Goal: Transaction & Acquisition: Purchase product/service

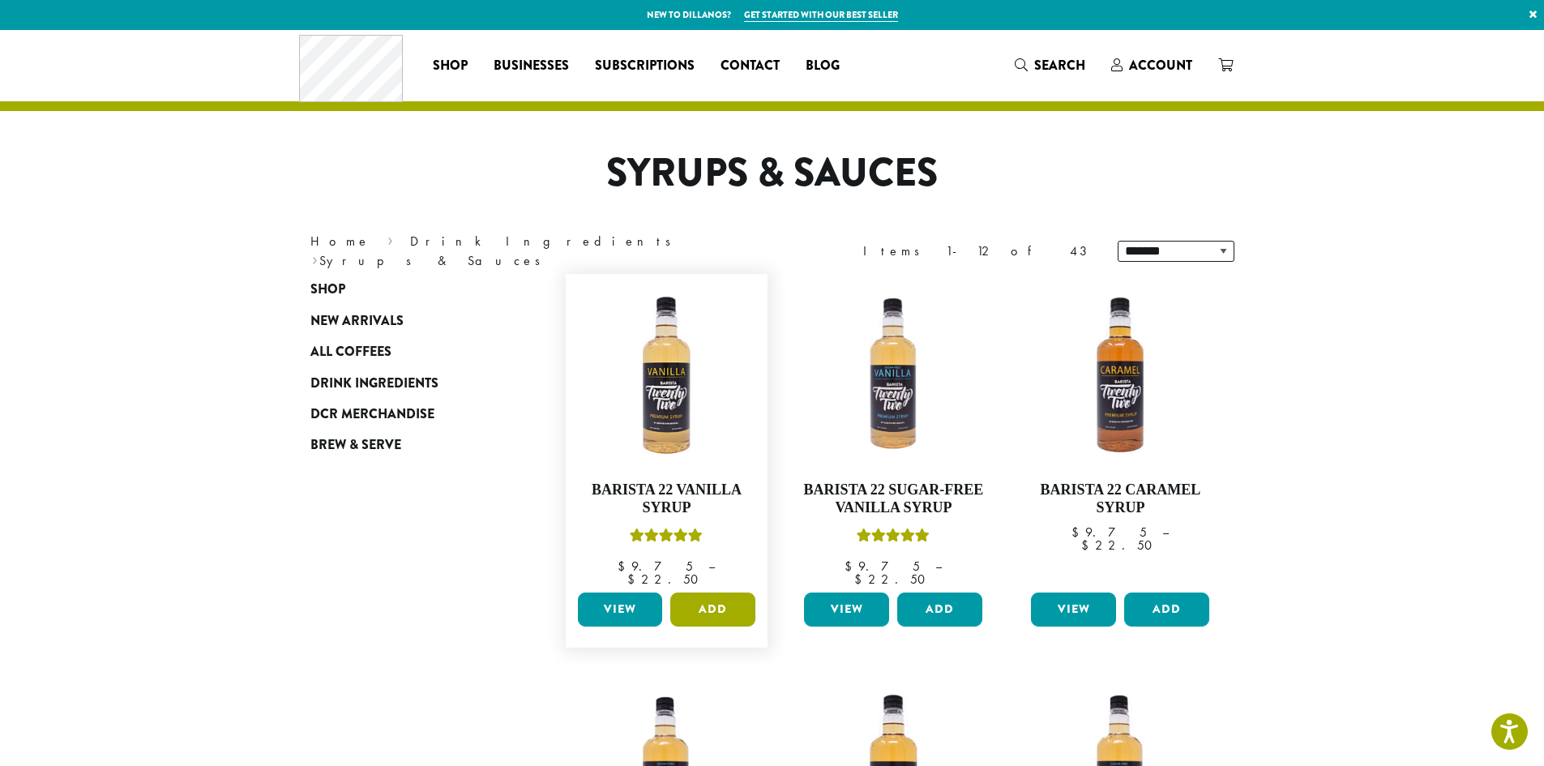
click at [689, 593] on button "Add" at bounding box center [712, 610] width 85 height 34
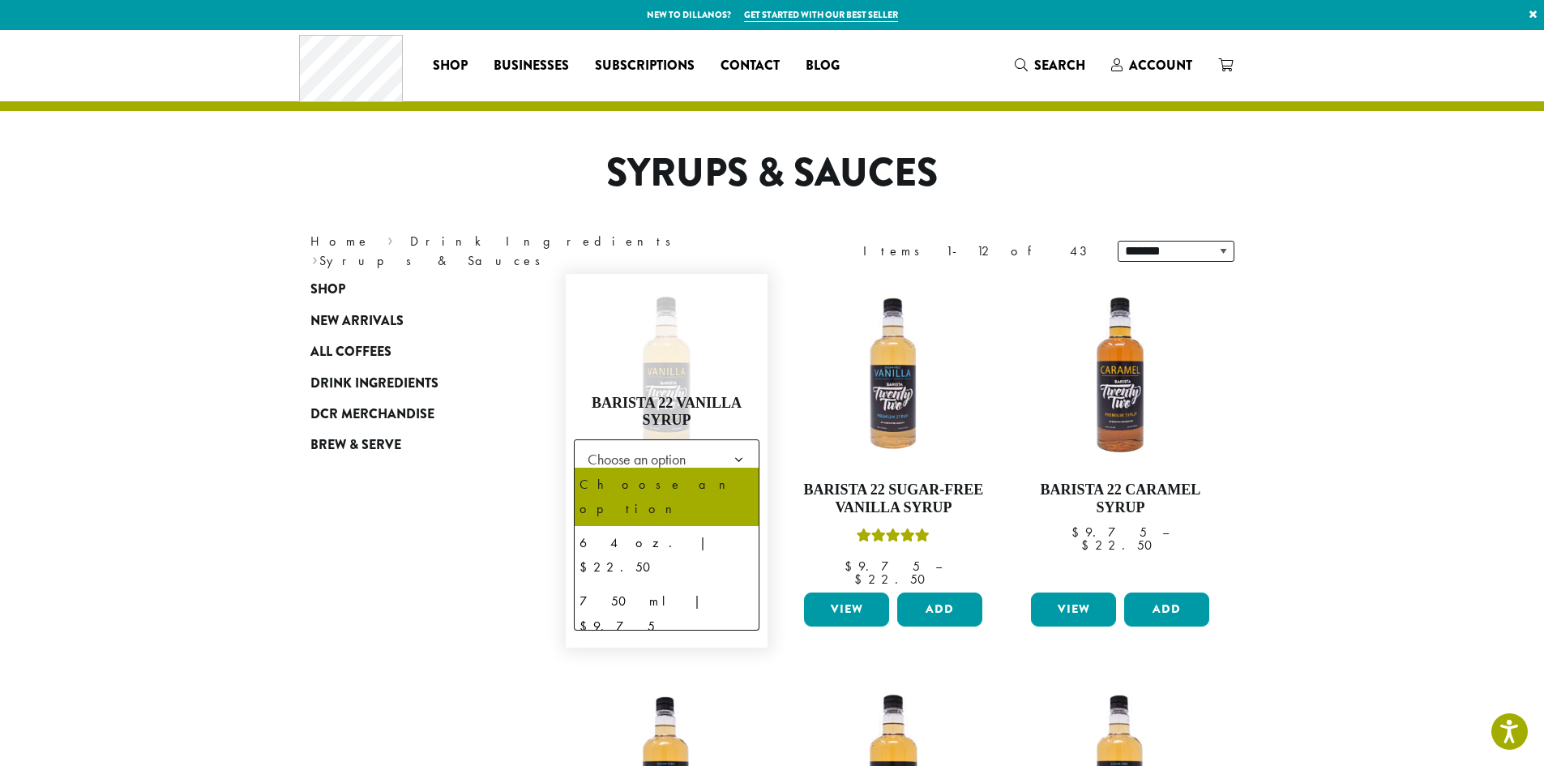
click at [667, 450] on span "Choose an option" at bounding box center [641, 459] width 121 height 32
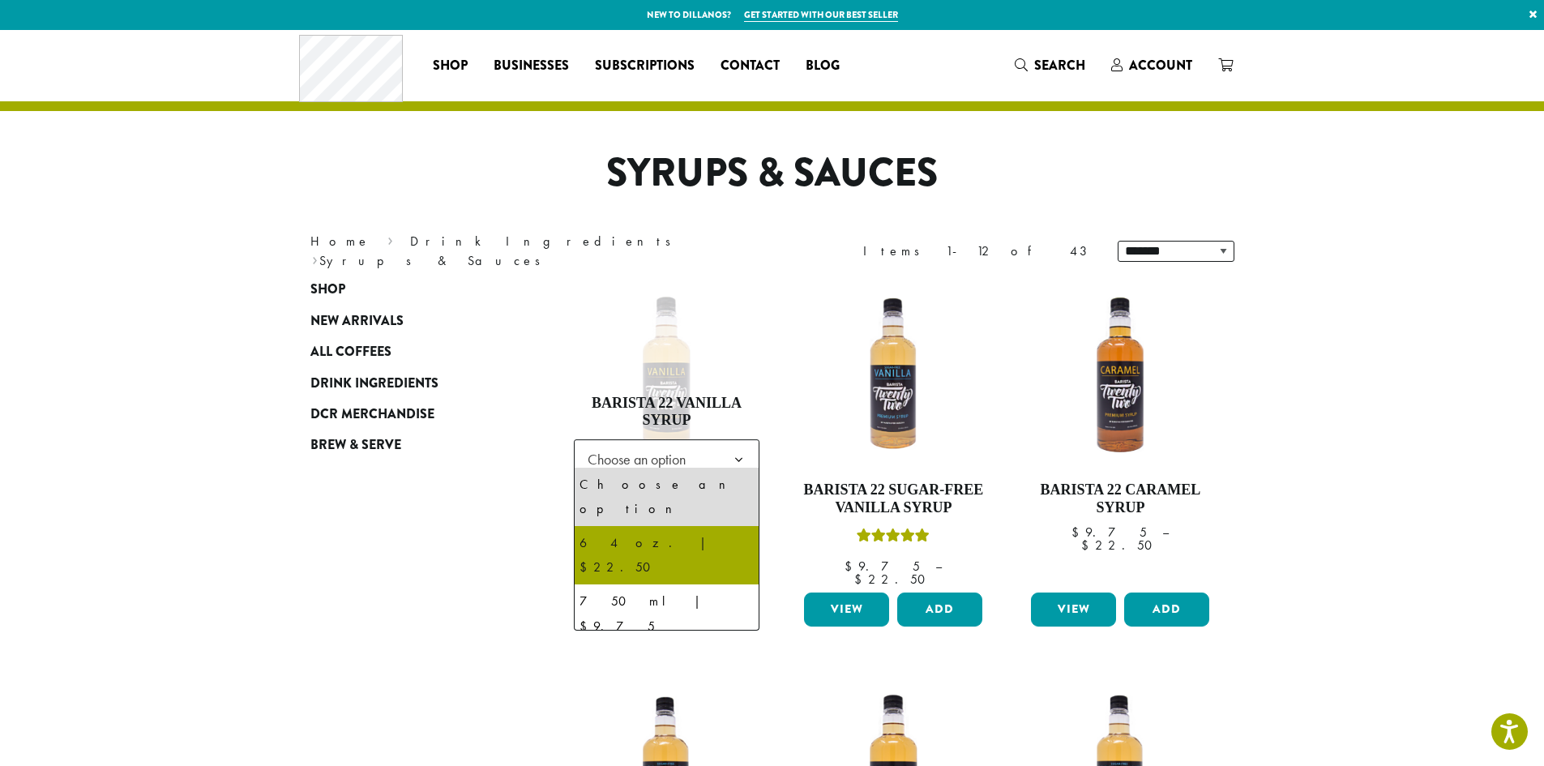
select select "*****"
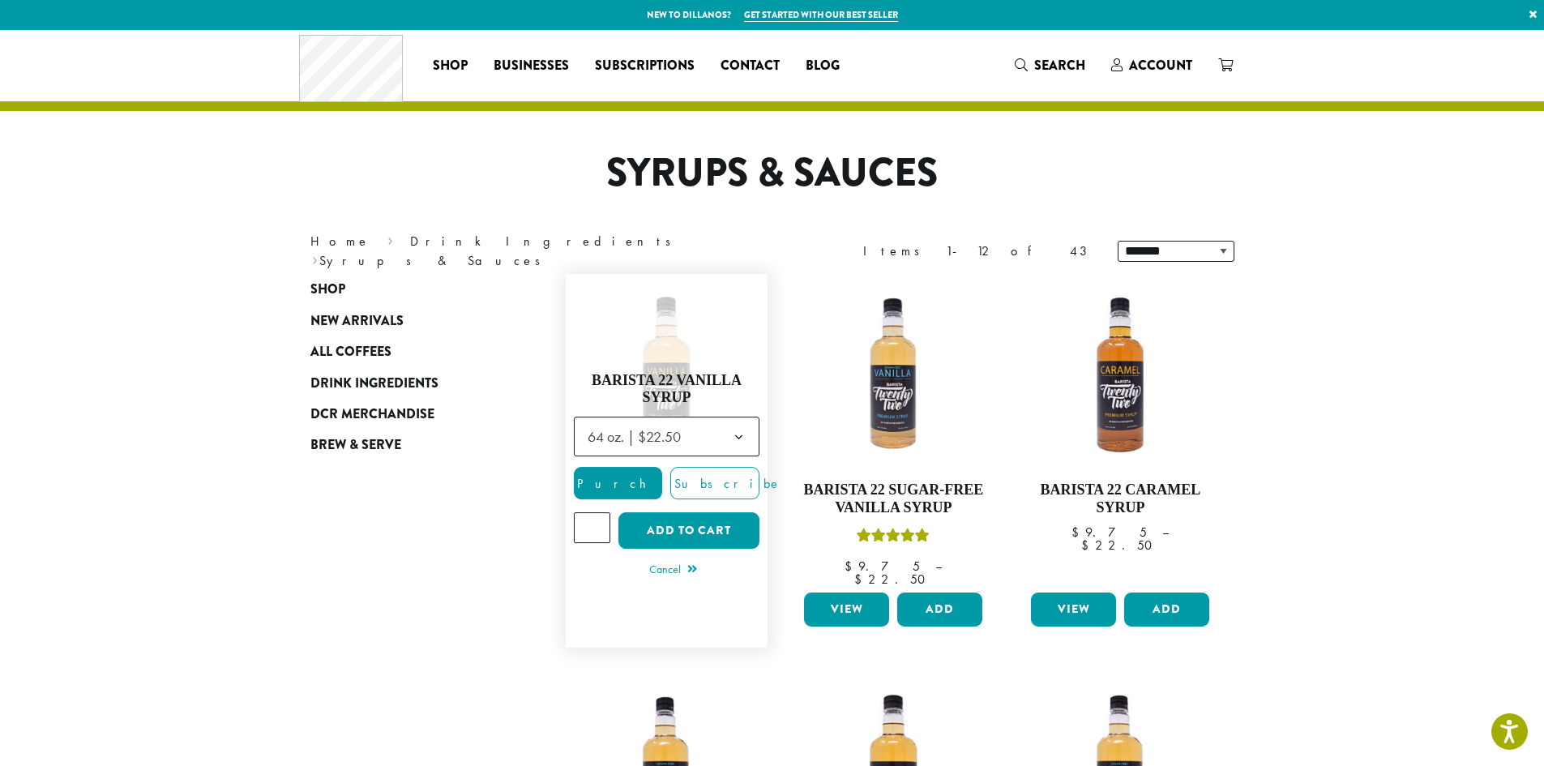
click at [598, 518] on input "*" at bounding box center [592, 527] width 37 height 31
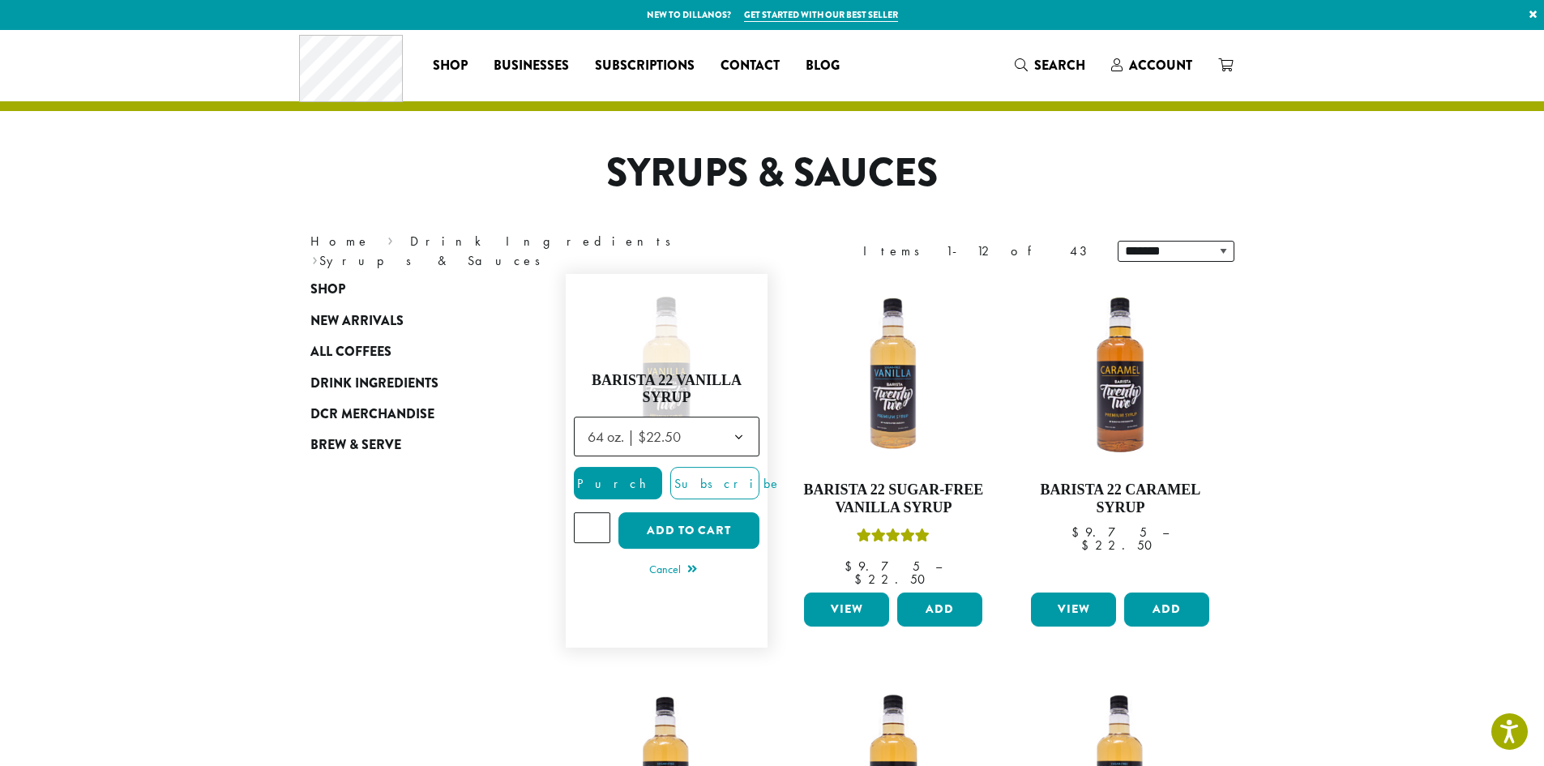
click at [598, 518] on input "*" at bounding box center [592, 527] width 37 height 31
type input "*"
click at [598, 518] on input "*" at bounding box center [592, 527] width 37 height 31
click at [648, 529] on button "Add to cart" at bounding box center [689, 530] width 141 height 36
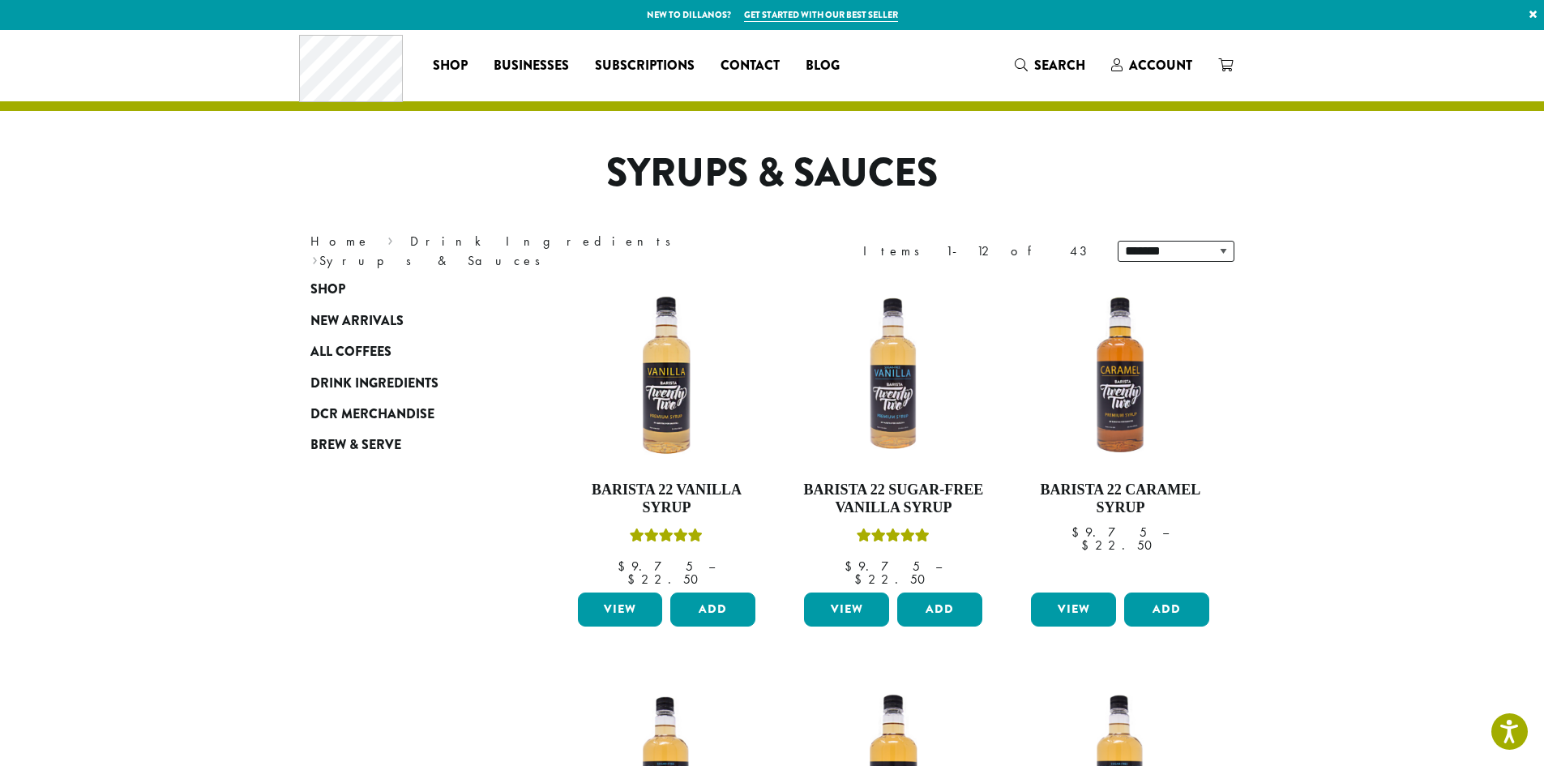
scroll to position [81, 0]
